Goal: Information Seeking & Learning: Check status

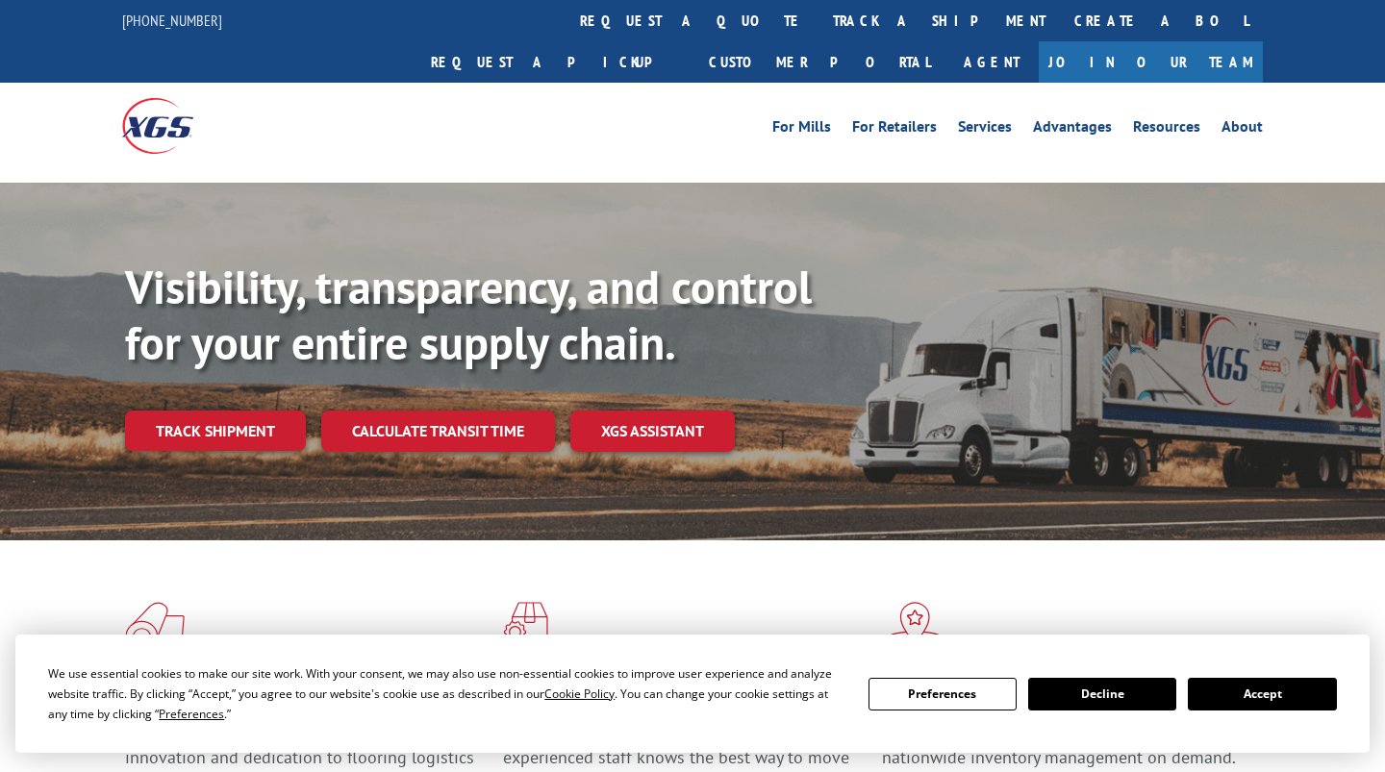
click at [187, 419] on div "Visibility, transparency, and control for your entire supply chain. Track shipm…" at bounding box center [755, 394] width 1260 height 268
click at [188, 411] on link "Track shipment" at bounding box center [215, 431] width 181 height 40
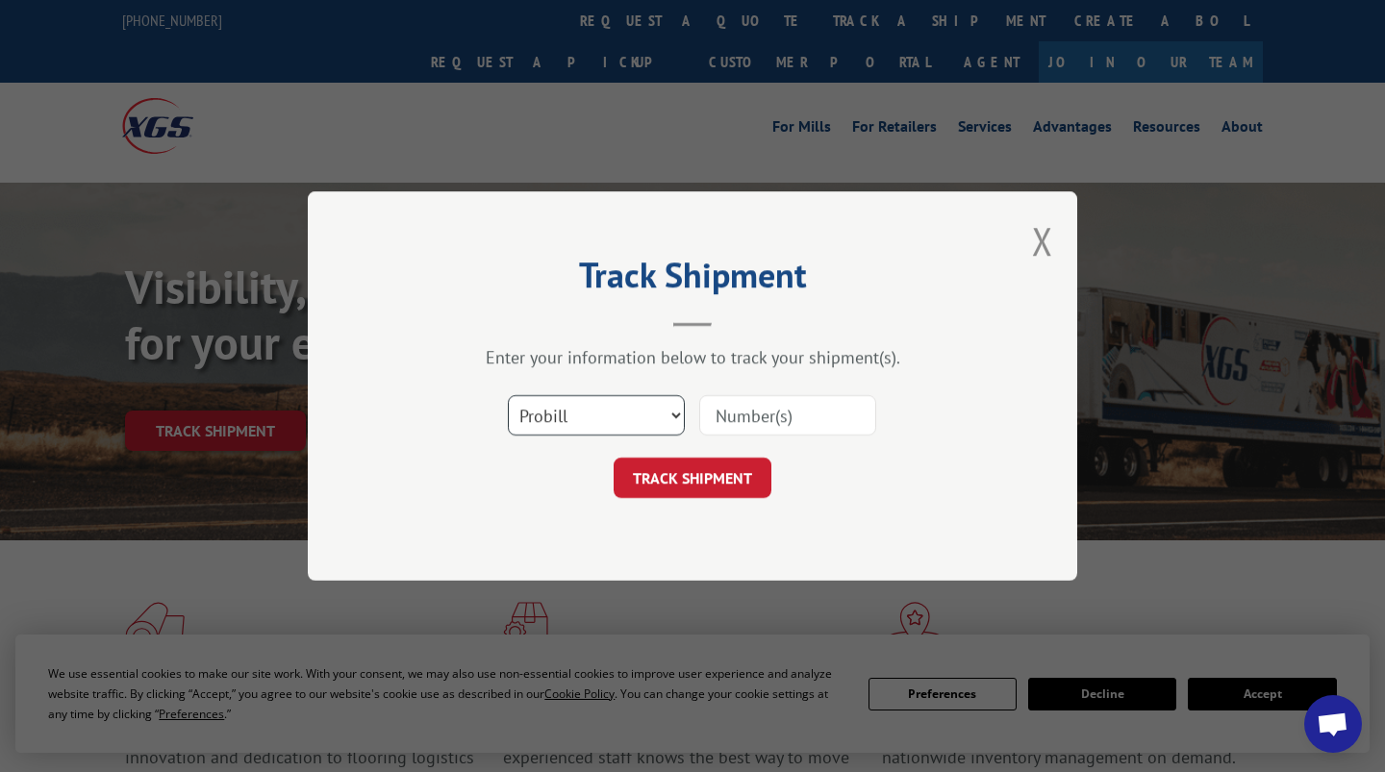
click at [543, 409] on select "Select category... Probill BOL PO" at bounding box center [596, 415] width 177 height 40
select select "po"
click at [508, 395] on select "Select category... Probill BOL PO" at bounding box center [596, 415] width 177 height 40
click at [753, 421] on input at bounding box center [787, 415] width 177 height 40
paste input "20506887"
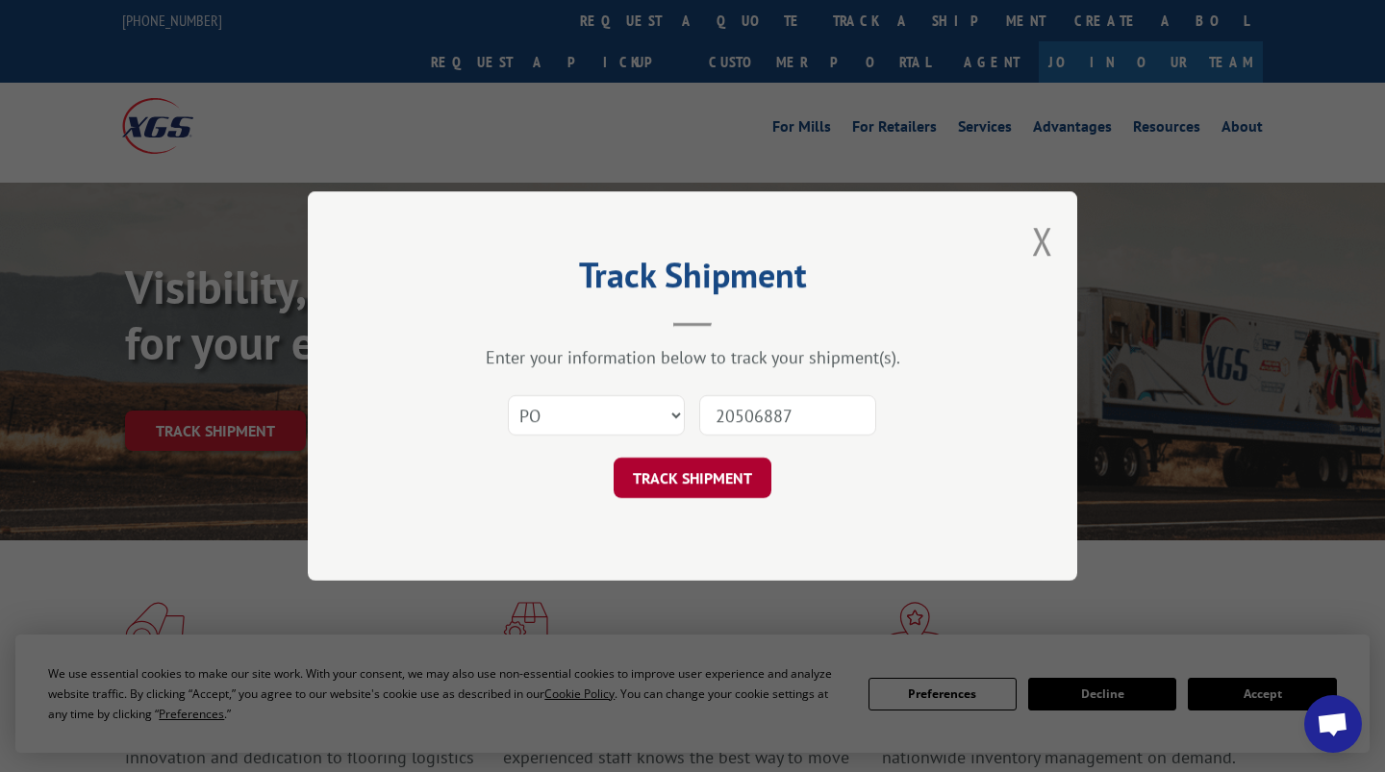
type input "20506887"
click at [720, 486] on button "TRACK SHIPMENT" at bounding box center [693, 478] width 158 height 40
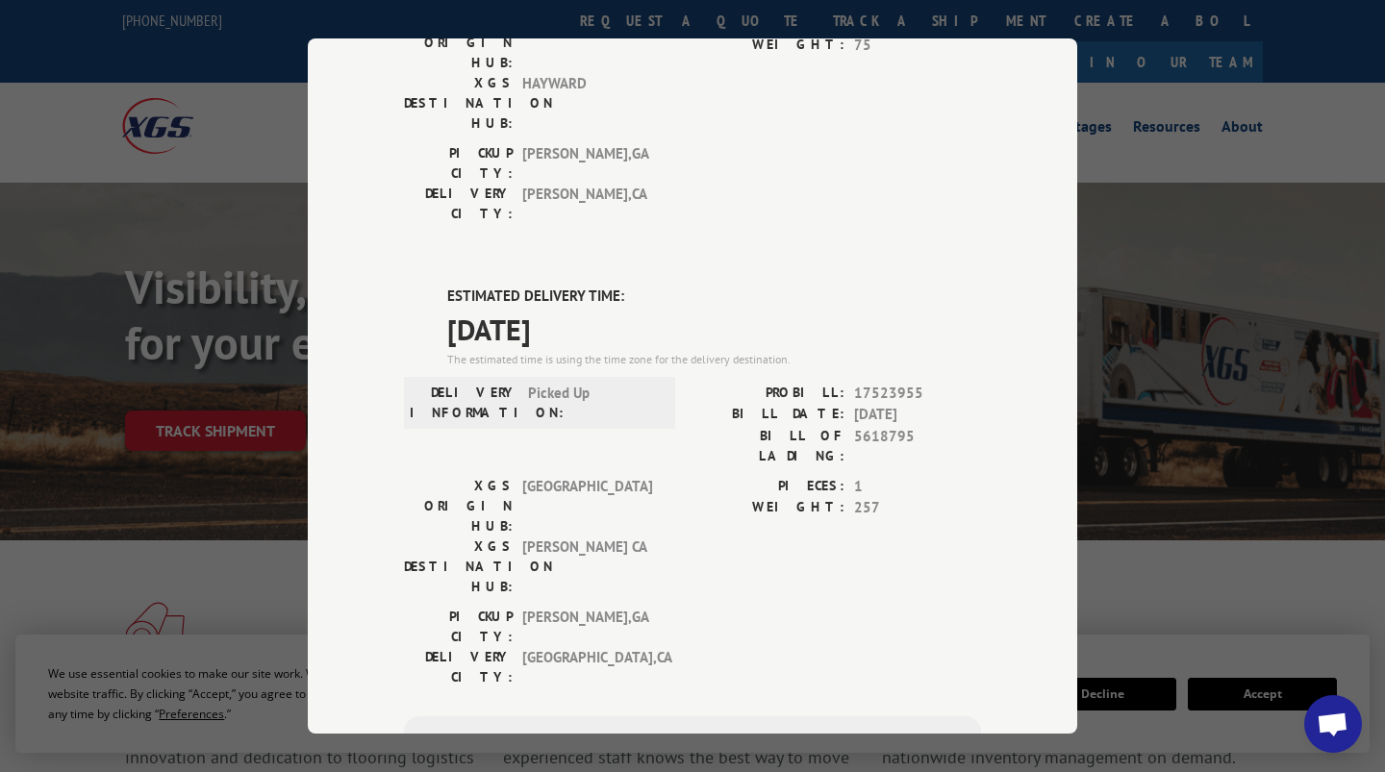
scroll to position [192, 0]
